Goal: Transaction & Acquisition: Subscribe to service/newsletter

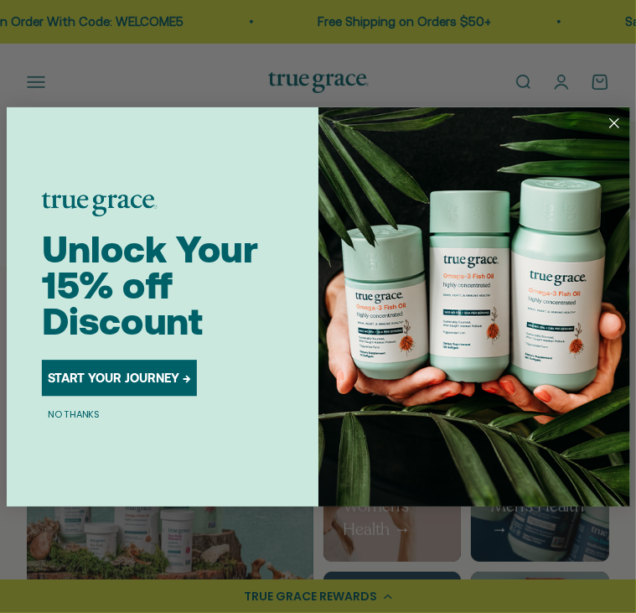
click at [614, 121] on icon "Close dialog" at bounding box center [615, 122] width 22 height 22
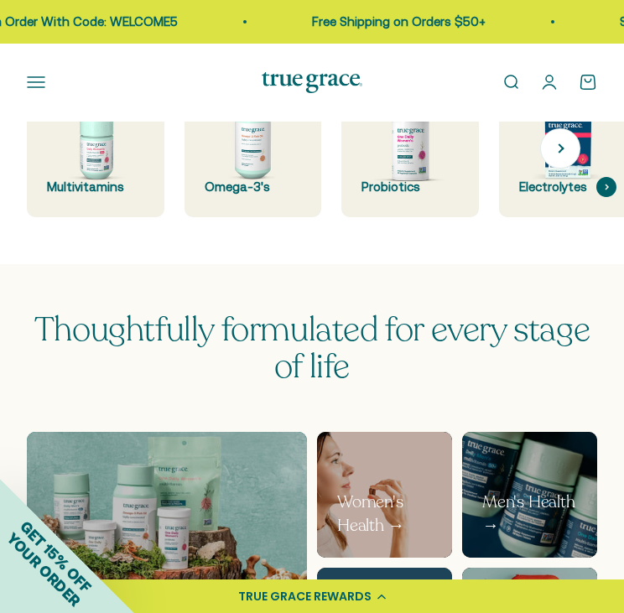
click at [580, 180] on div "Electrolytes" at bounding box center [567, 187] width 97 height 20
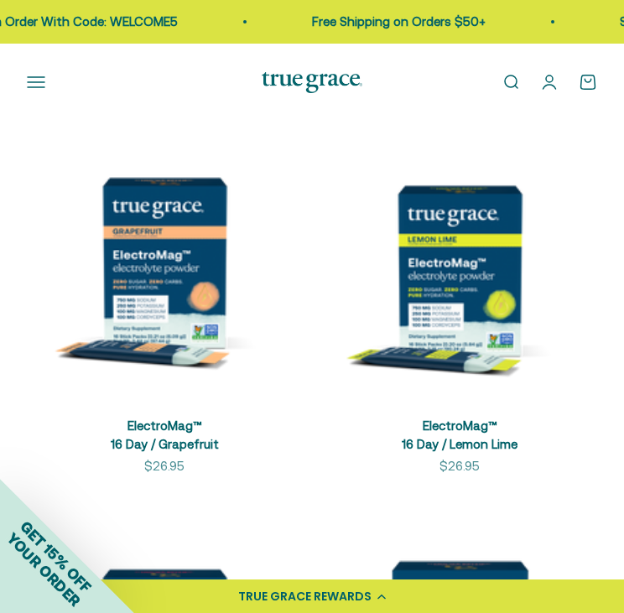
scroll to position [335, 0]
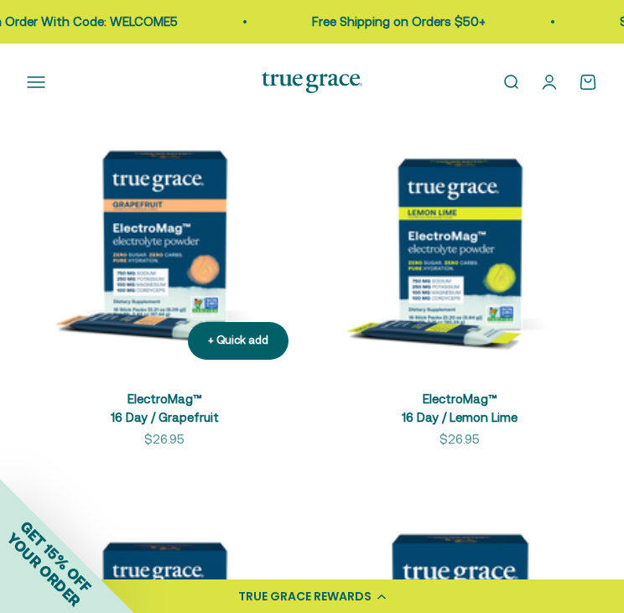
click at [195, 293] on img at bounding box center [164, 235] width 275 height 275
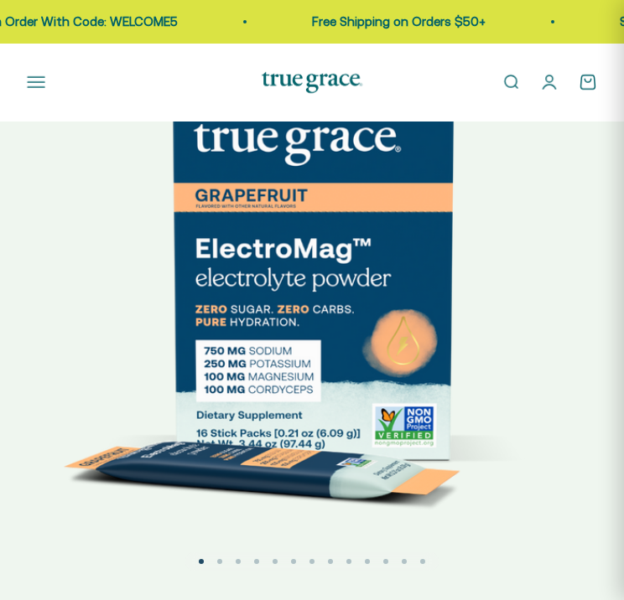
select select "3"
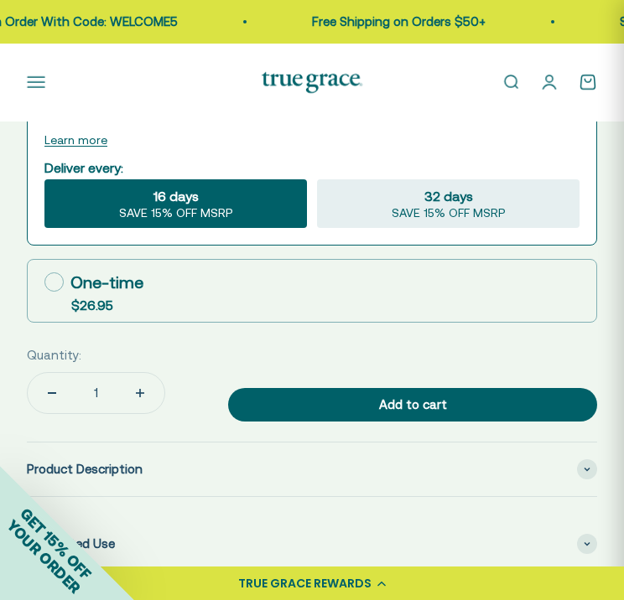
scroll to position [1341, 0]
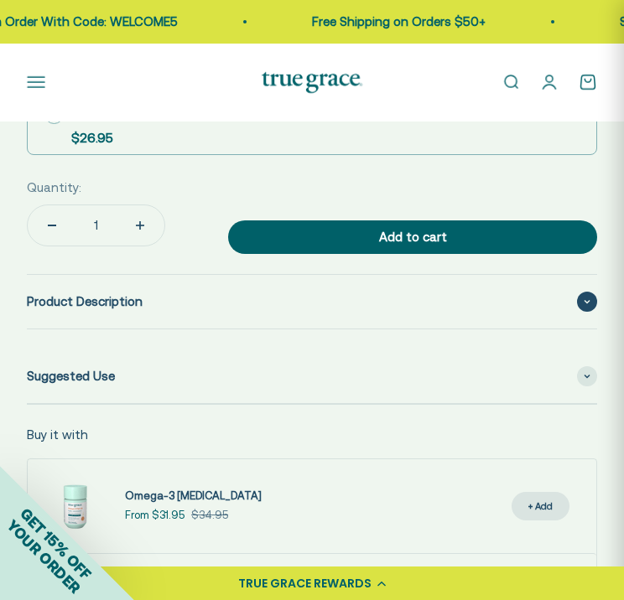
click at [168, 295] on div "Product Description" at bounding box center [312, 302] width 570 height 54
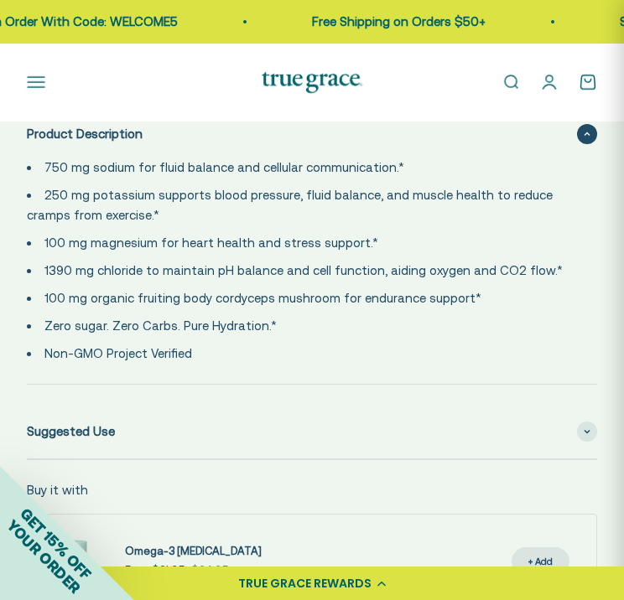
scroll to position [1677, 0]
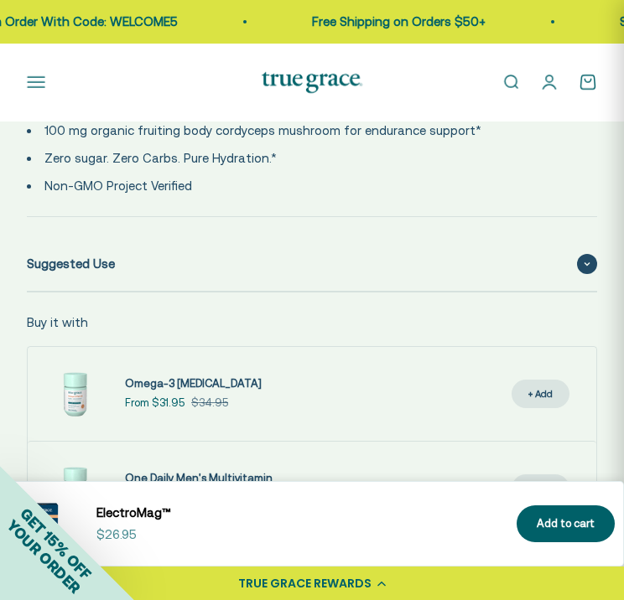
click at [378, 244] on div "Suggested Use" at bounding box center [312, 264] width 570 height 54
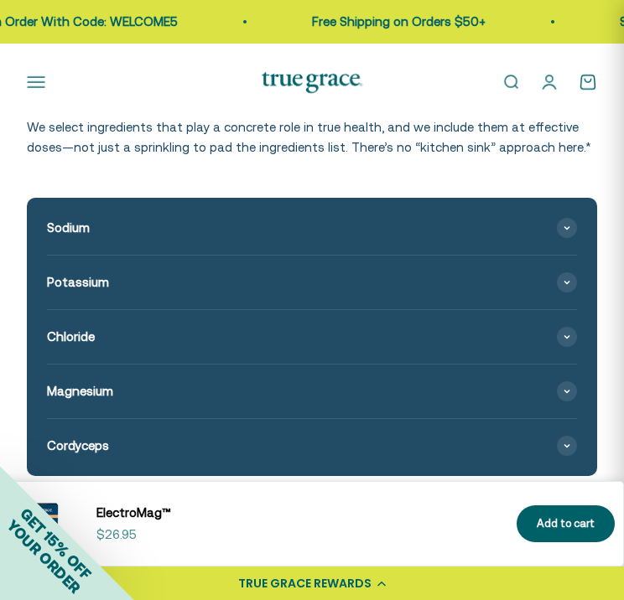
scroll to position [2683, 0]
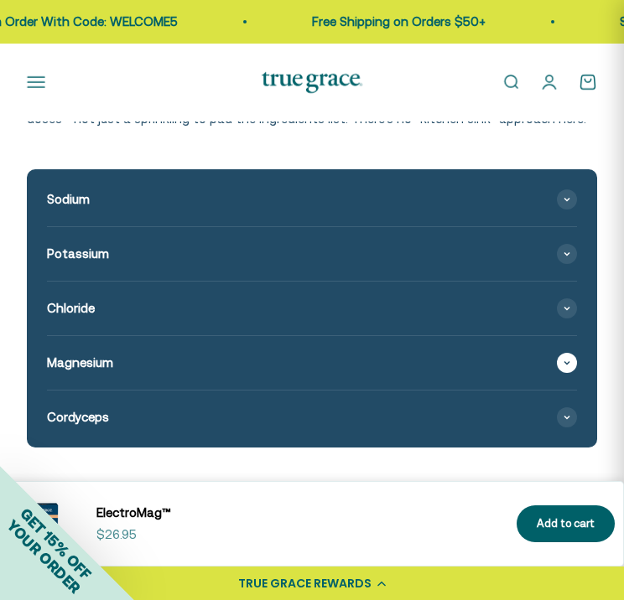
click at [564, 363] on icon at bounding box center [566, 362] width 7 height 5
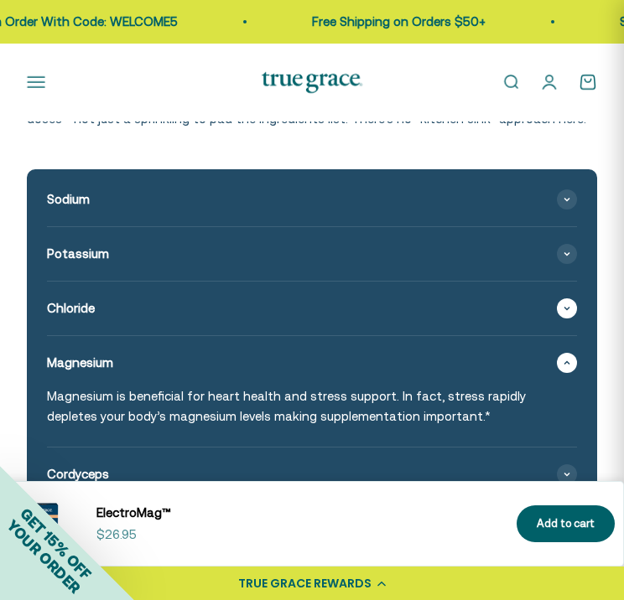
scroll to position [2850, 0]
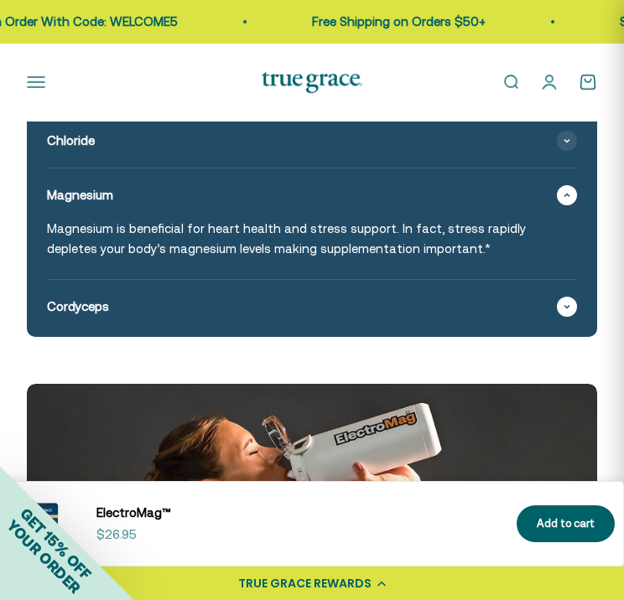
click at [572, 311] on span at bounding box center [567, 307] width 20 height 20
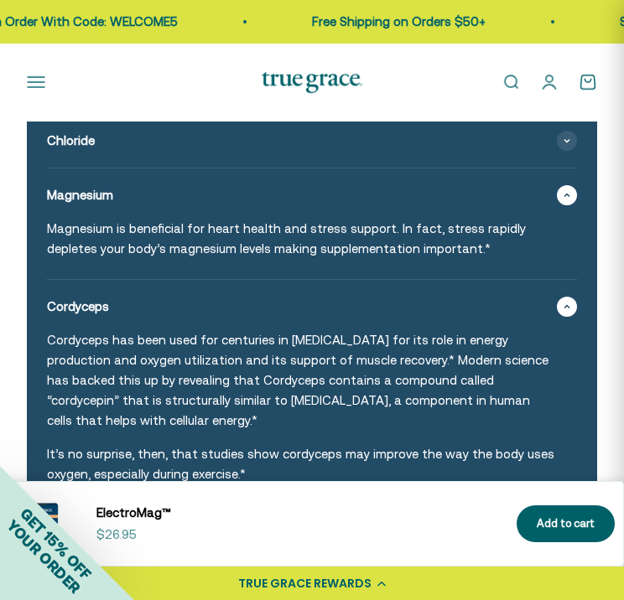
scroll to position [2683, 0]
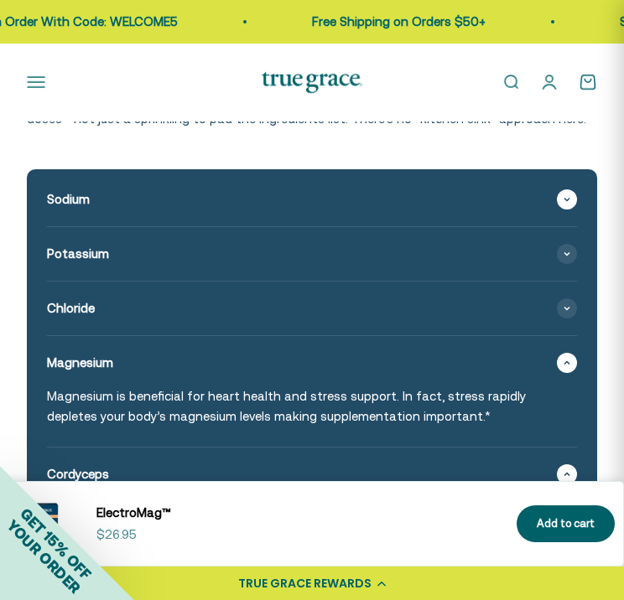
click at [569, 199] on icon at bounding box center [566, 199] width 7 height 5
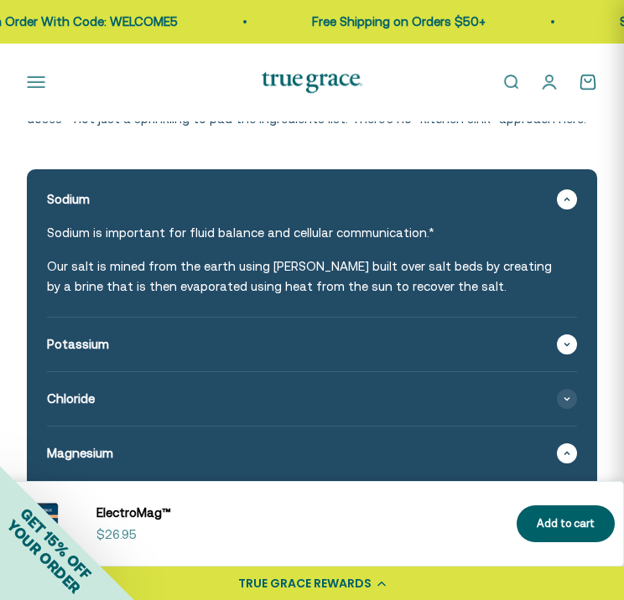
click at [573, 347] on span at bounding box center [567, 344] width 20 height 20
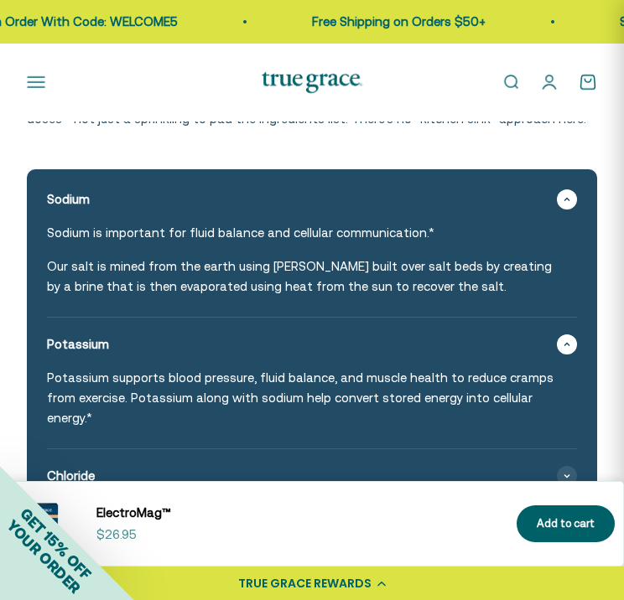
scroll to position [2850, 0]
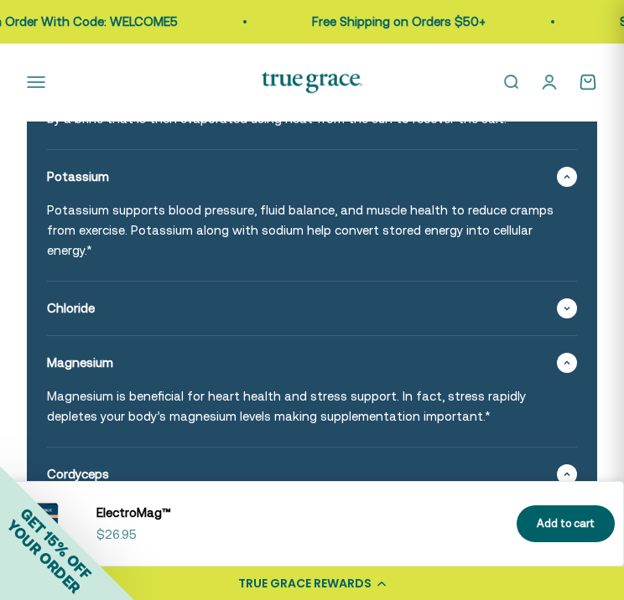
click at [573, 311] on span at bounding box center [567, 308] width 20 height 20
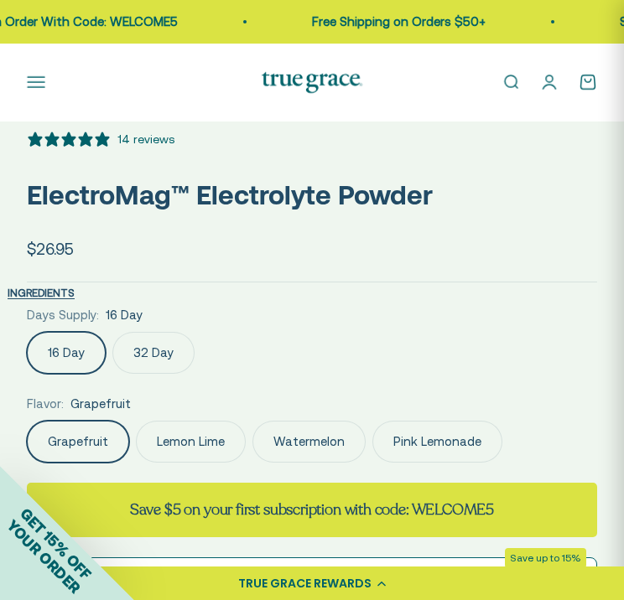
scroll to position [671, 0]
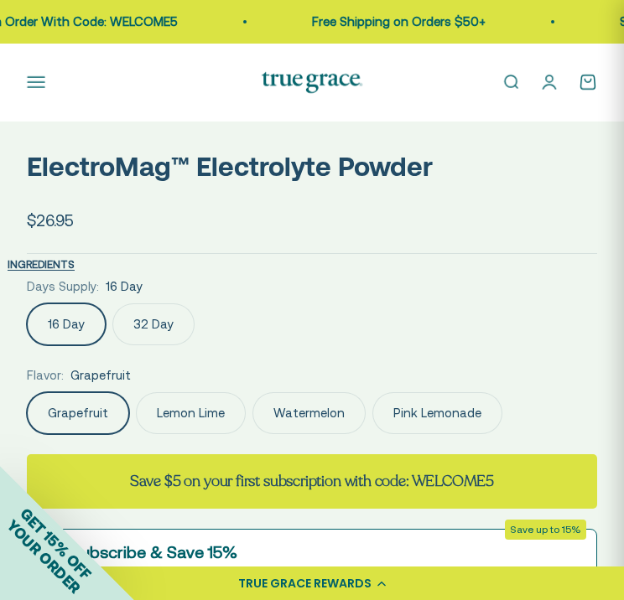
click at [156, 329] on label "32 Day" at bounding box center [153, 324] width 82 height 42
click at [27, 303] on input "32 Day" at bounding box center [26, 303] width 1 height 1
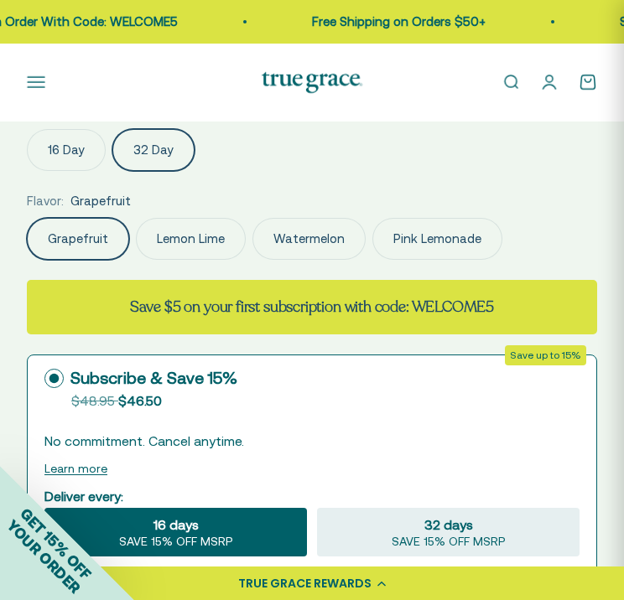
scroll to position [1006, 0]
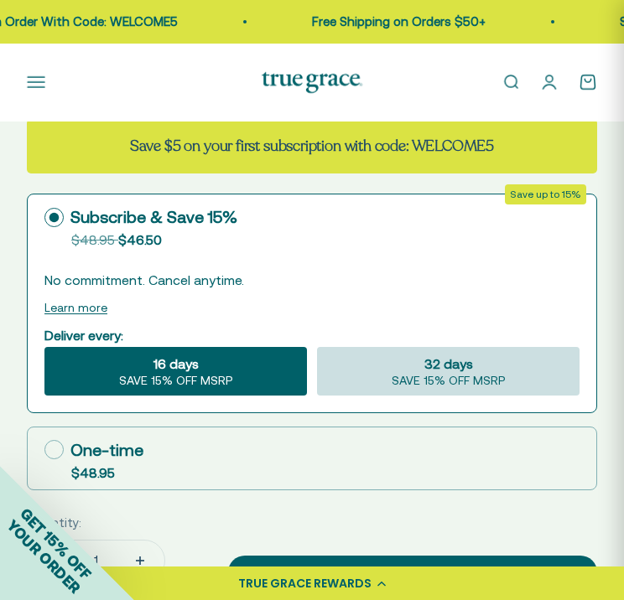
click at [503, 373] on div "32 days SAVE 15% OFF MSRP" at bounding box center [448, 371] width 262 height 49
click at [317, 347] on input "32 days SAVE 15% OFF MSRP" at bounding box center [316, 346] width 1 height 1
radio input "true"
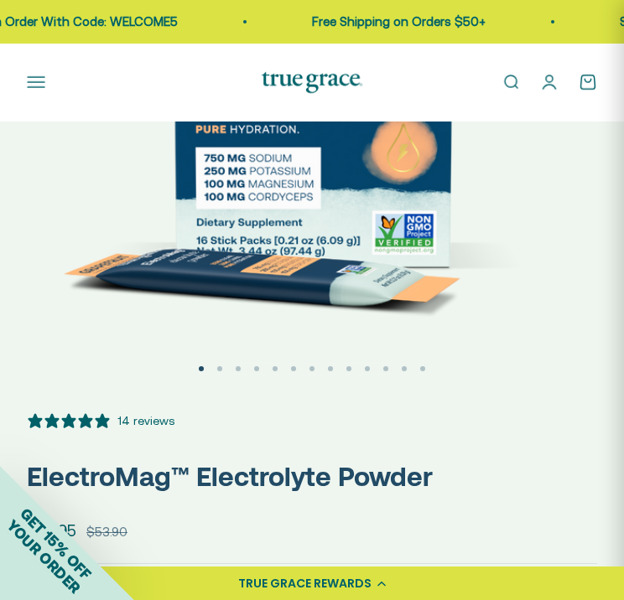
scroll to position [0, 0]
